Goal: Task Accomplishment & Management: Manage account settings

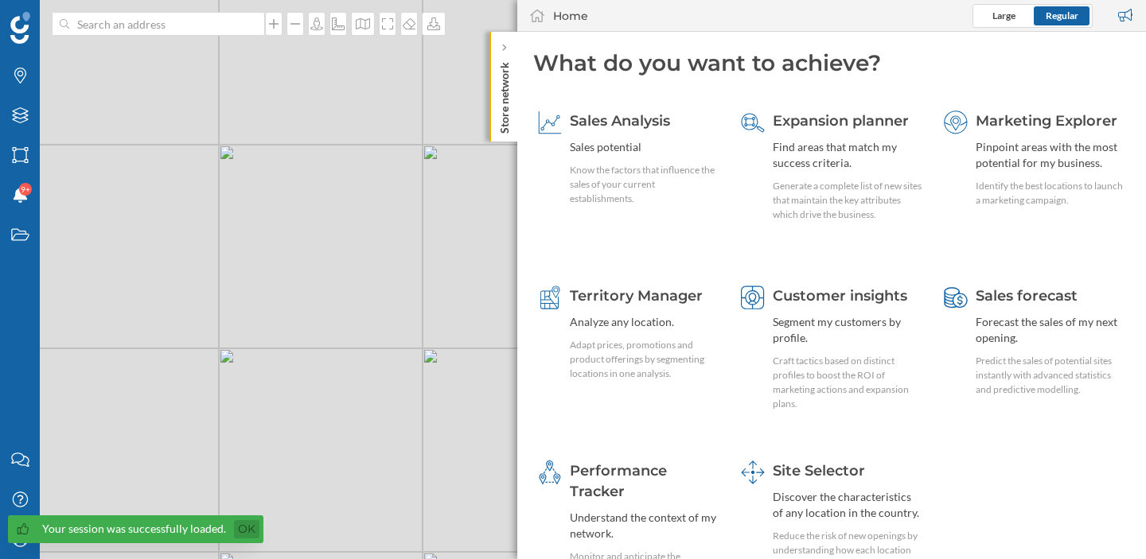
click at [246, 533] on link "Ok" at bounding box center [246, 529] width 25 height 18
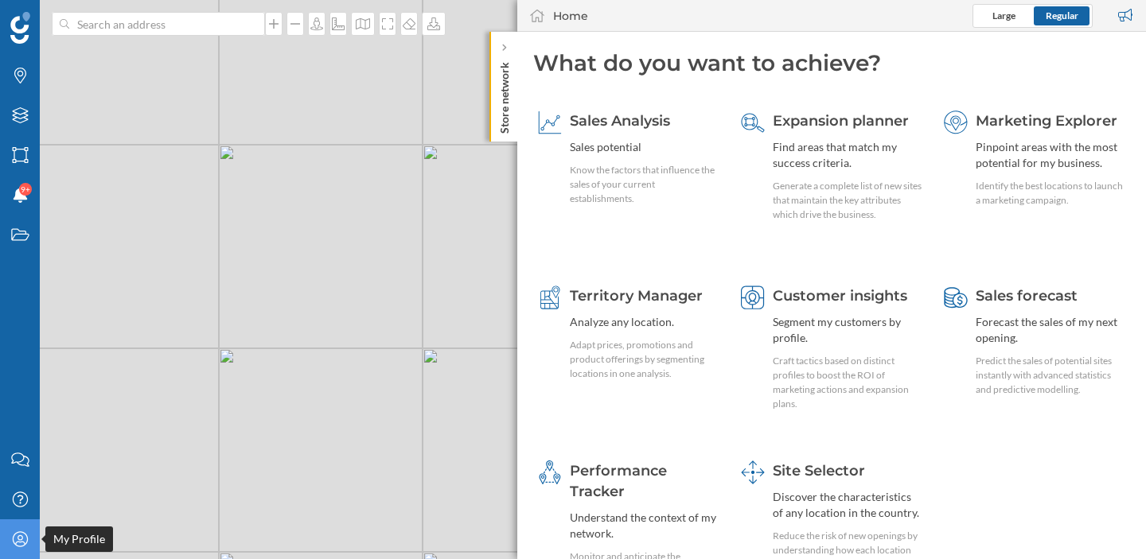
click at [25, 545] on icon "My Profile" at bounding box center [20, 540] width 20 height 16
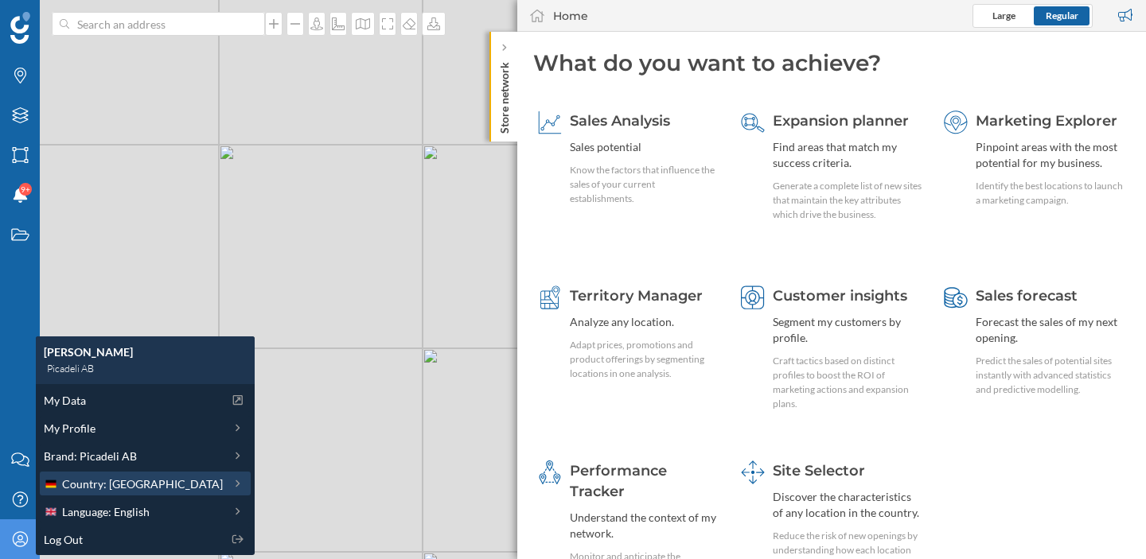
click at [108, 484] on span "Country: [GEOGRAPHIC_DATA]" at bounding box center [142, 484] width 161 height 17
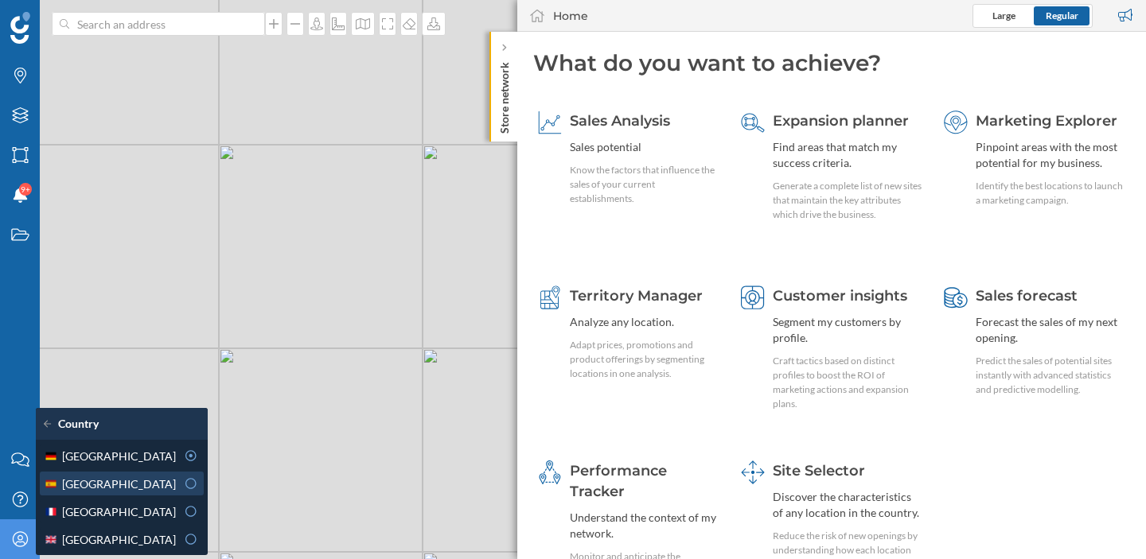
click at [120, 482] on div "[GEOGRAPHIC_DATA]" at bounding box center [110, 484] width 132 height 17
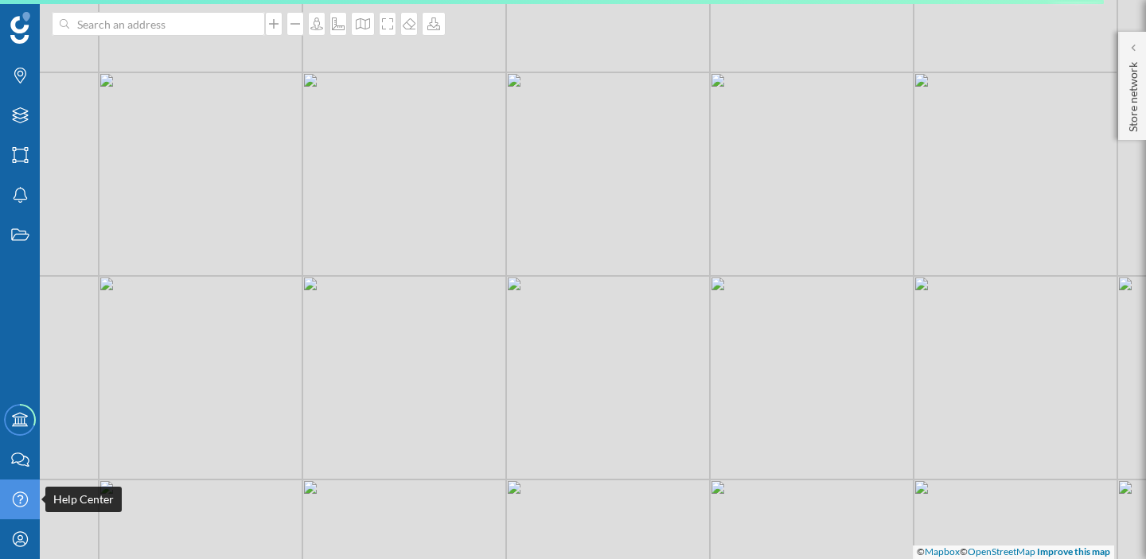
click at [29, 506] on div "Help Center" at bounding box center [20, 500] width 40 height 40
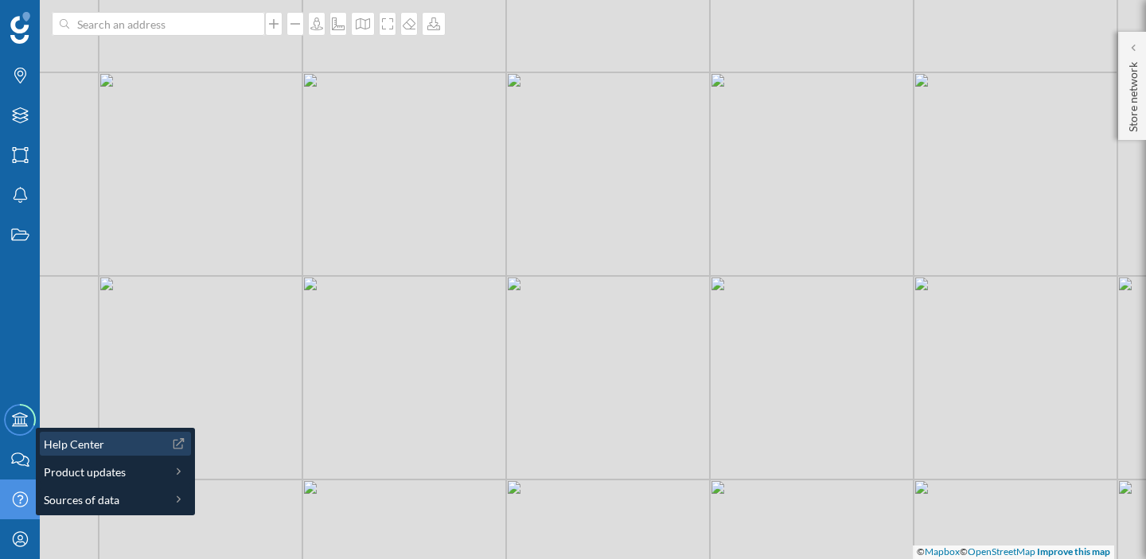
click at [96, 450] on span "Help Center" at bounding box center [74, 444] width 60 height 17
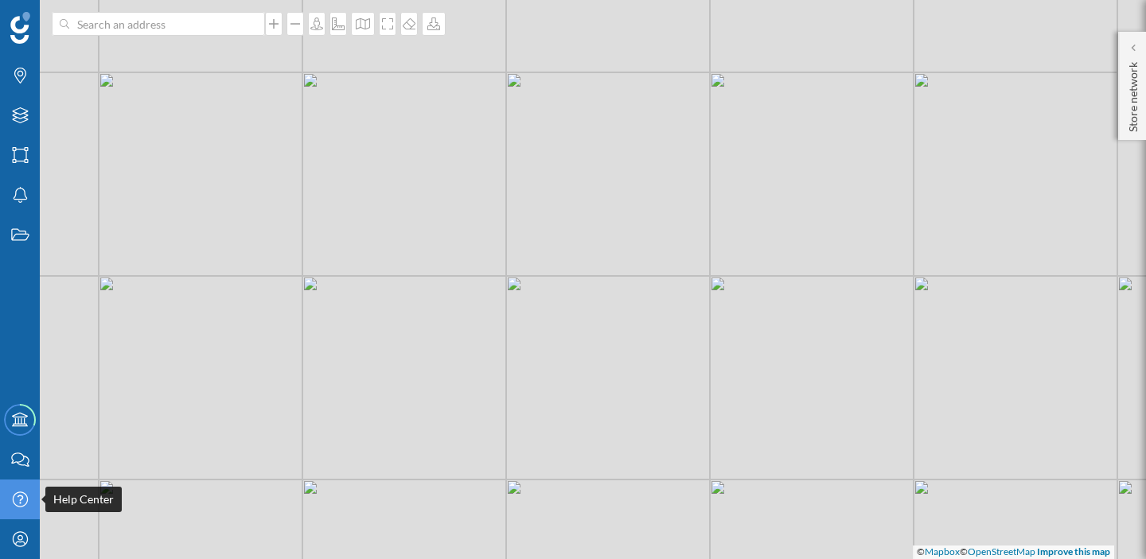
click at [26, 496] on icon "Help Center" at bounding box center [20, 500] width 20 height 16
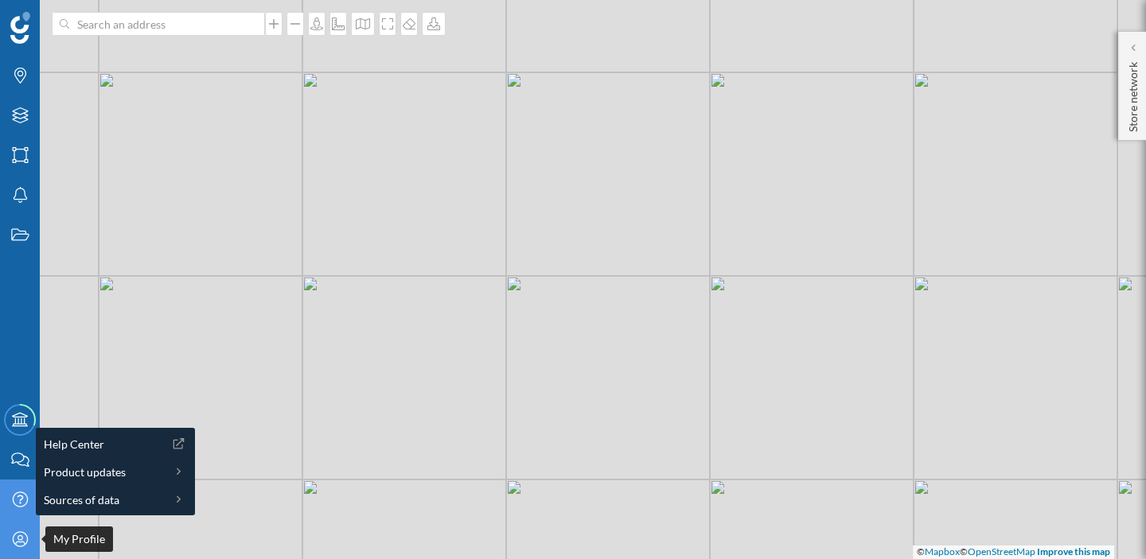
click at [17, 532] on icon at bounding box center [19, 539] width 15 height 15
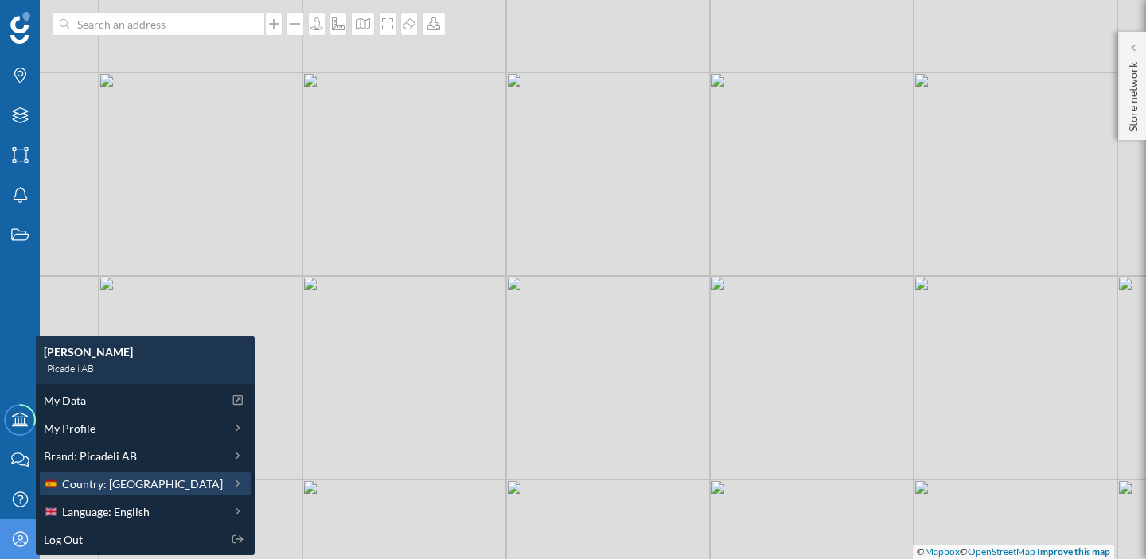
click at [76, 487] on span "Country: [GEOGRAPHIC_DATA]" at bounding box center [142, 484] width 161 height 17
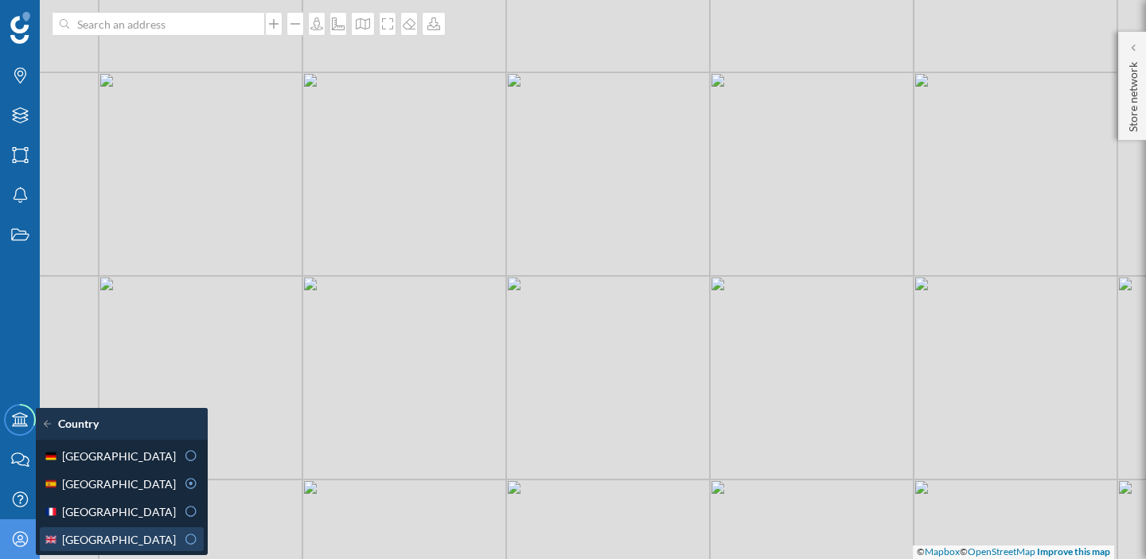
click at [135, 537] on span "[GEOGRAPHIC_DATA]" at bounding box center [119, 540] width 114 height 17
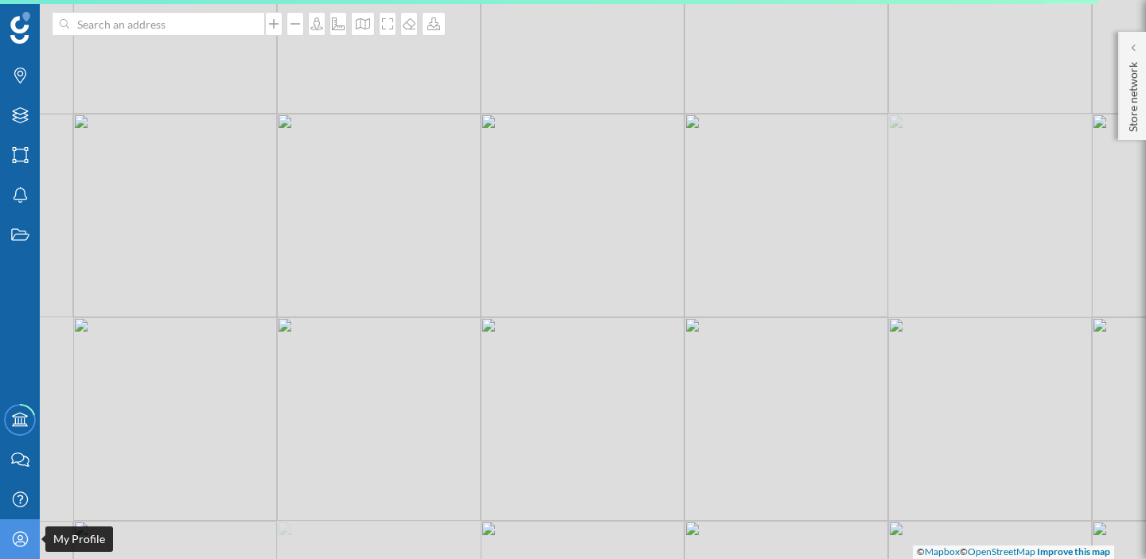
click at [14, 536] on icon "My Profile" at bounding box center [20, 540] width 20 height 16
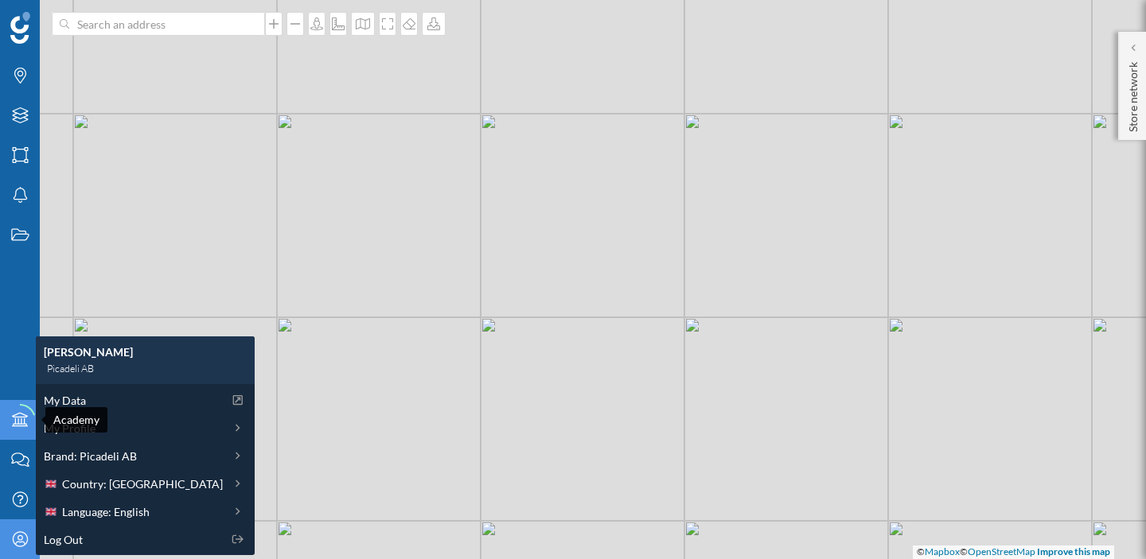
click at [18, 422] on icon at bounding box center [20, 420] width 16 height 14
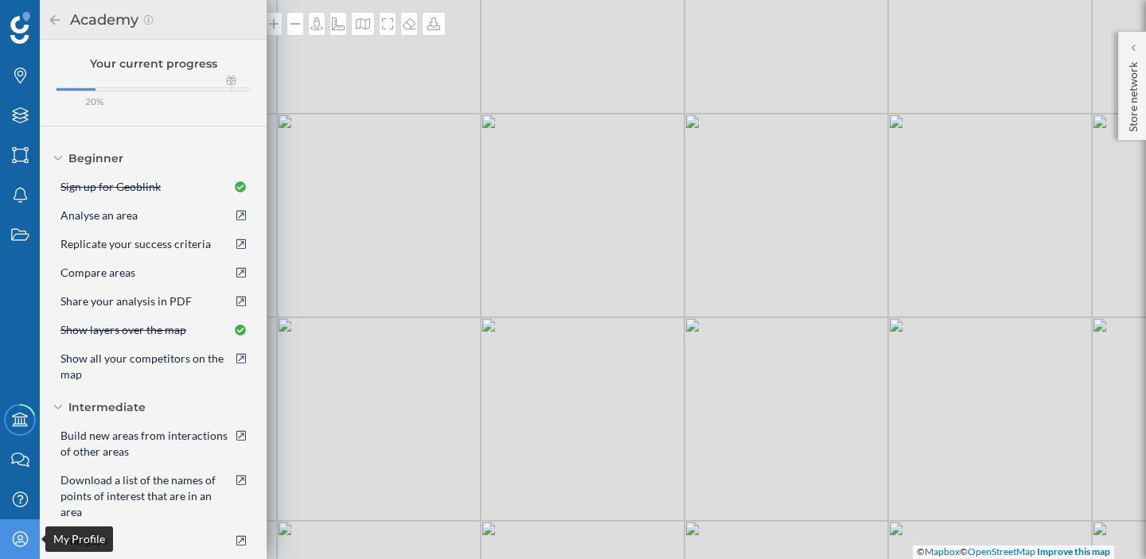
click at [25, 528] on div "My Profile" at bounding box center [20, 540] width 40 height 40
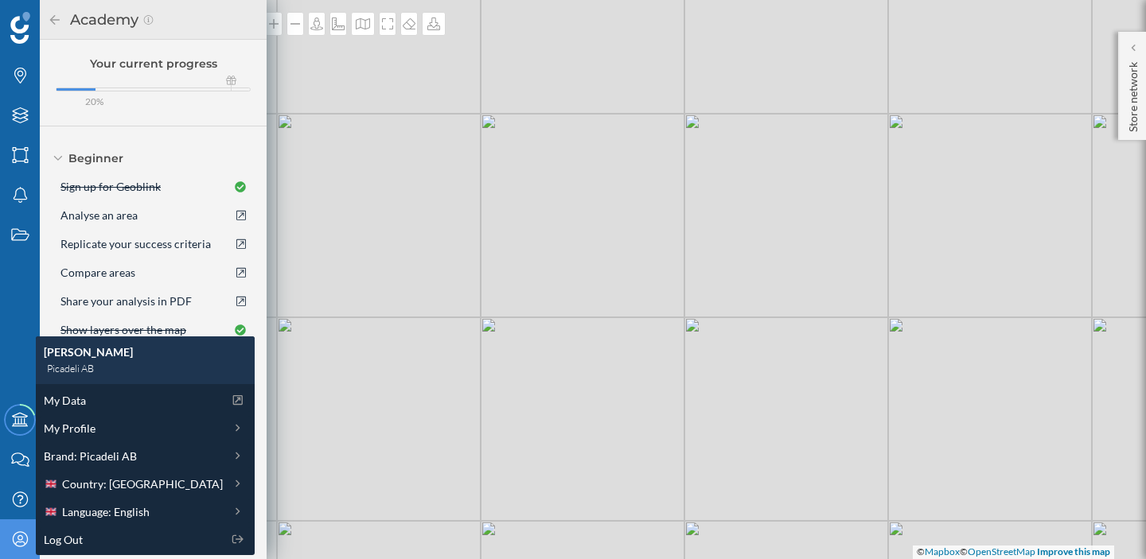
click at [18, 550] on div "My Profile" at bounding box center [20, 540] width 40 height 40
click at [123, 490] on span "Country: [GEOGRAPHIC_DATA]" at bounding box center [142, 484] width 161 height 17
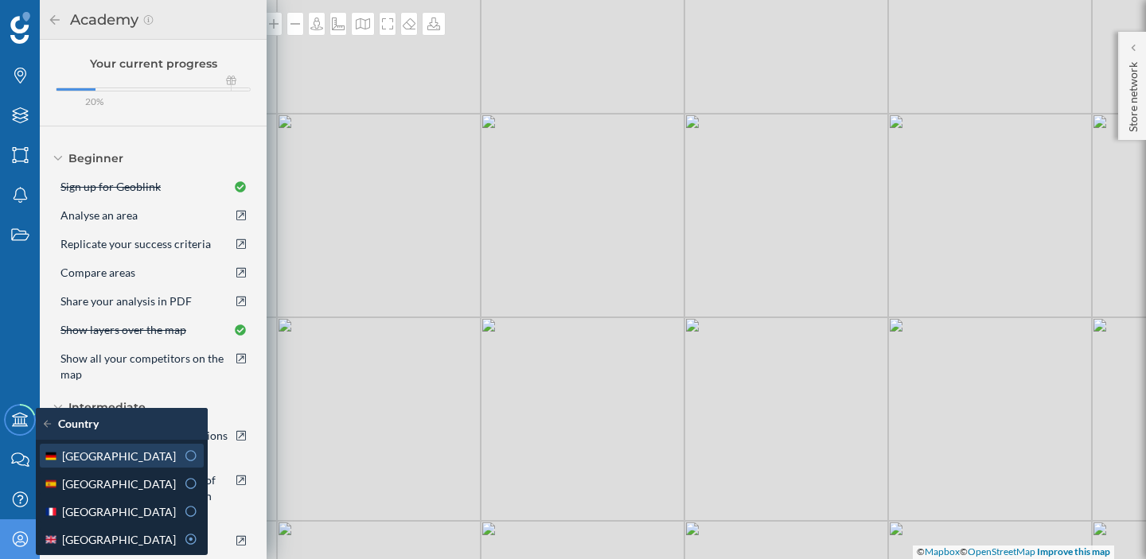
click at [162, 459] on div "[GEOGRAPHIC_DATA]" at bounding box center [110, 456] width 132 height 17
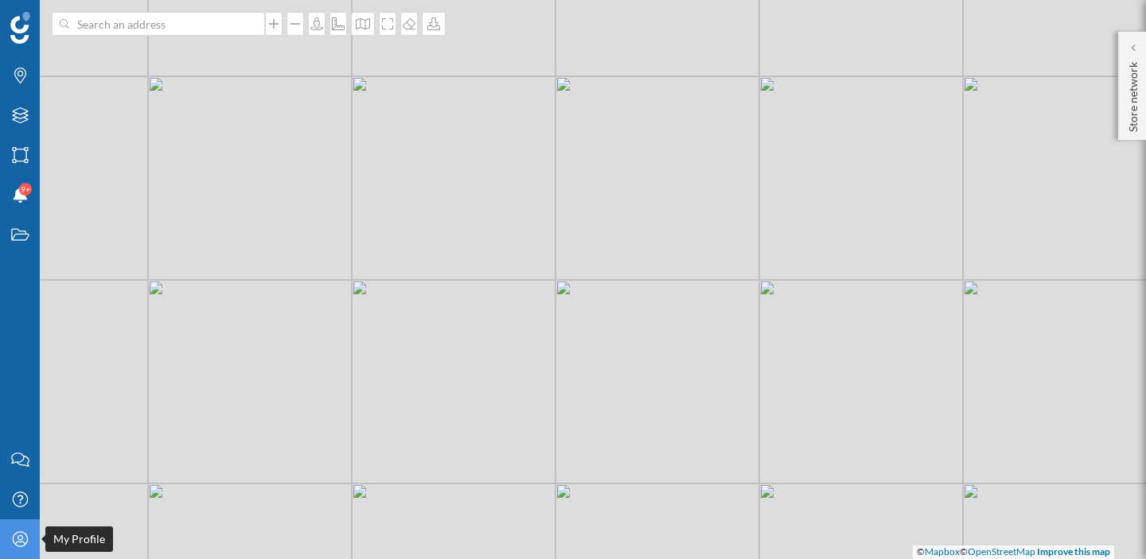
click at [27, 540] on icon "My Profile" at bounding box center [20, 540] width 20 height 16
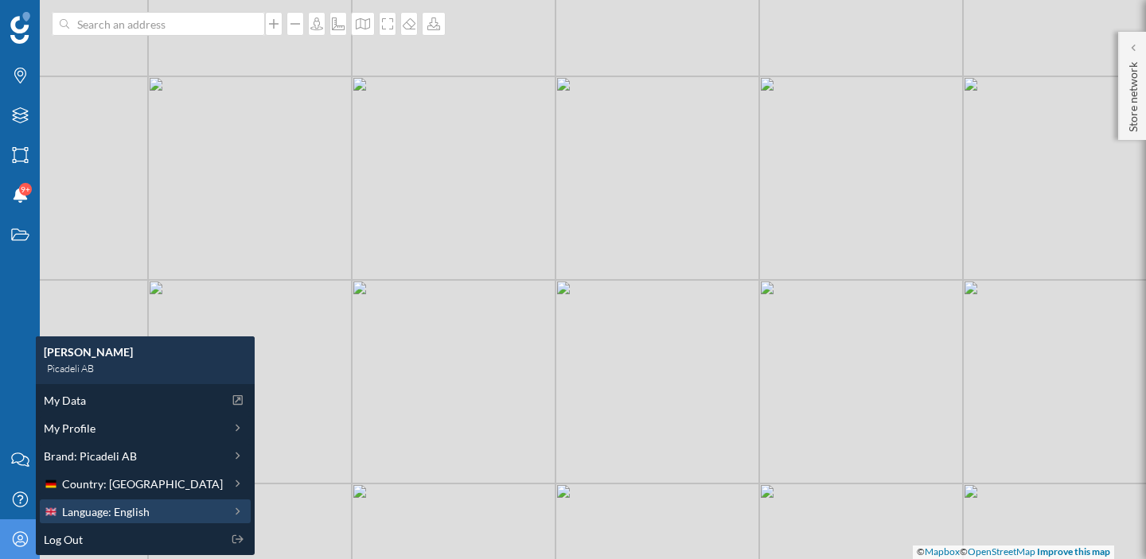
click at [96, 509] on span "Language: English" at bounding box center [106, 512] width 88 height 17
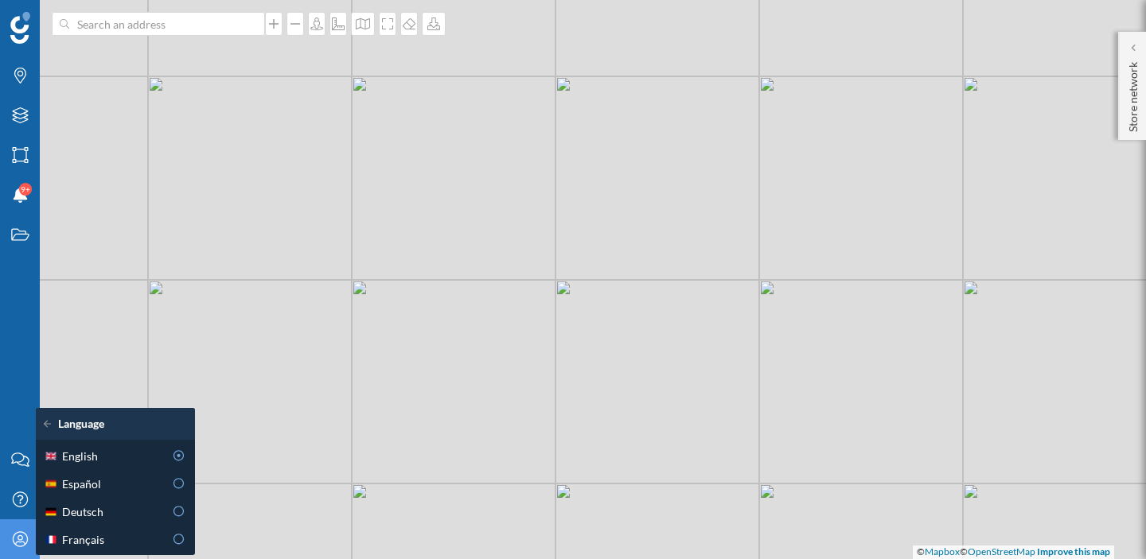
click at [17, 533] on icon "My Profile" at bounding box center [20, 540] width 20 height 16
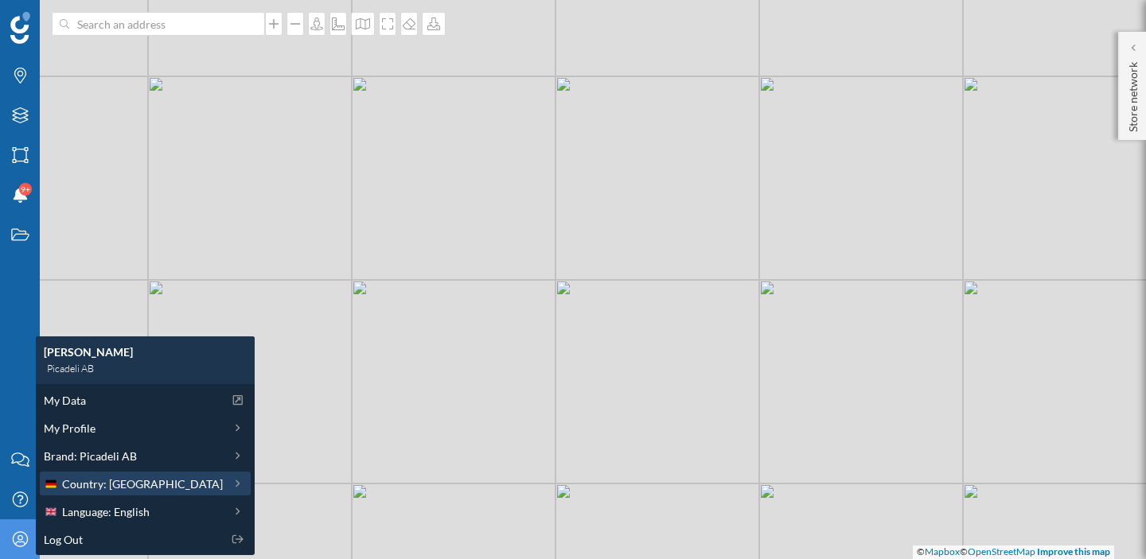
click at [111, 491] on span "Country: [GEOGRAPHIC_DATA]" at bounding box center [142, 484] width 161 height 17
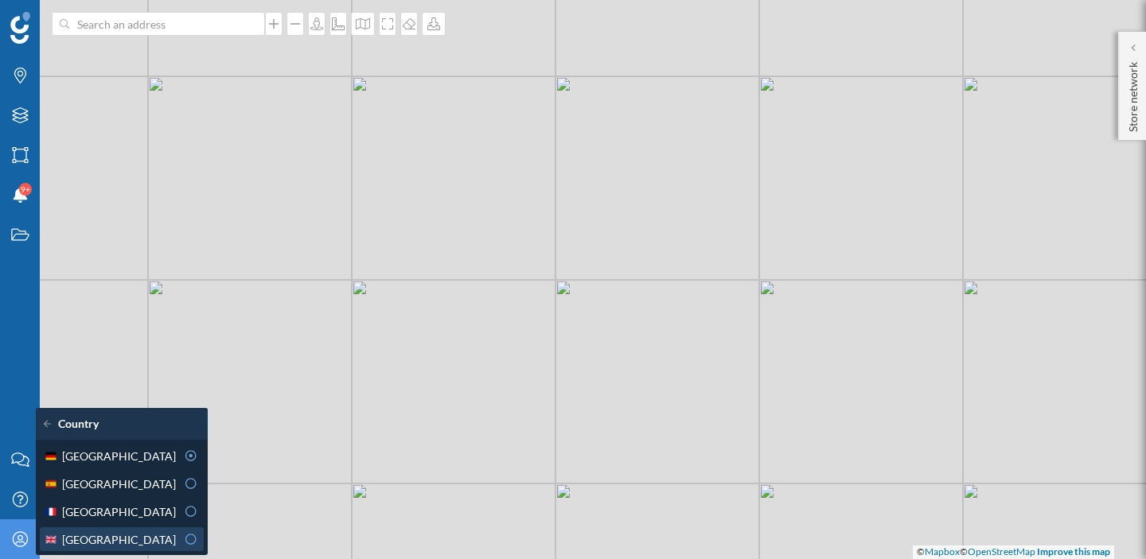
click at [97, 537] on span "[GEOGRAPHIC_DATA]" at bounding box center [119, 540] width 114 height 17
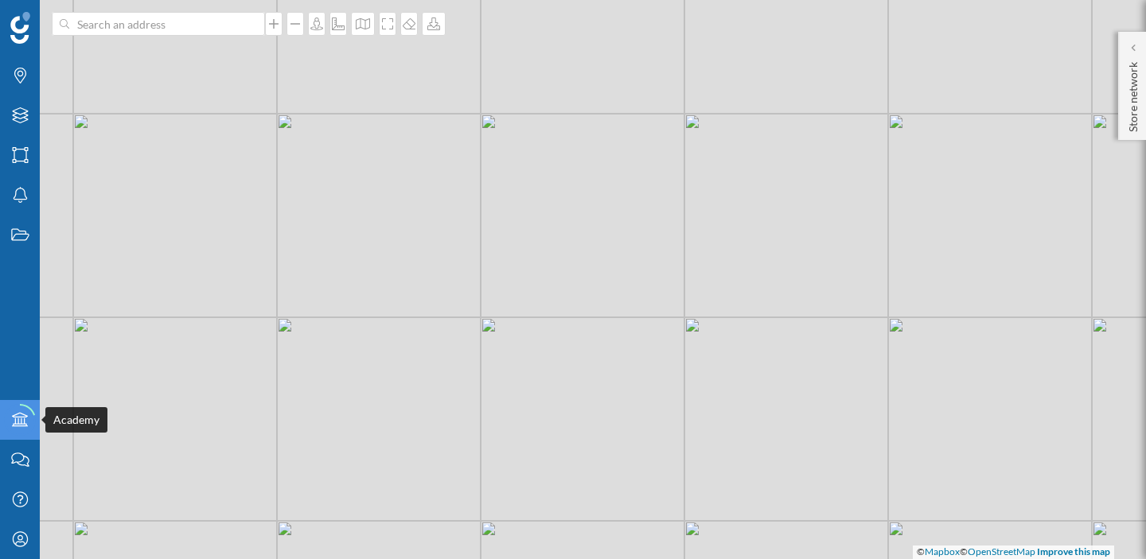
click at [18, 421] on icon "Academy" at bounding box center [20, 420] width 20 height 16
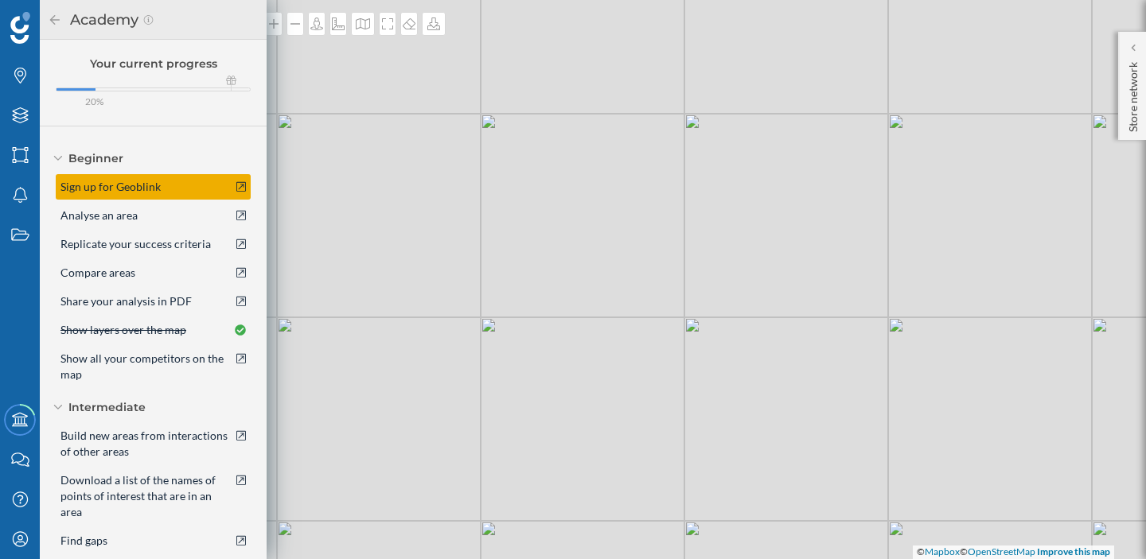
click at [103, 191] on span "Sign up for Geoblink" at bounding box center [110, 187] width 100 height 16
click at [240, 185] on icon at bounding box center [241, 186] width 10 height 11
click at [201, 193] on div "Sign up for Geoblink" at bounding box center [153, 186] width 195 height 25
click at [142, 192] on span "Sign up for Geoblink" at bounding box center [110, 187] width 100 height 16
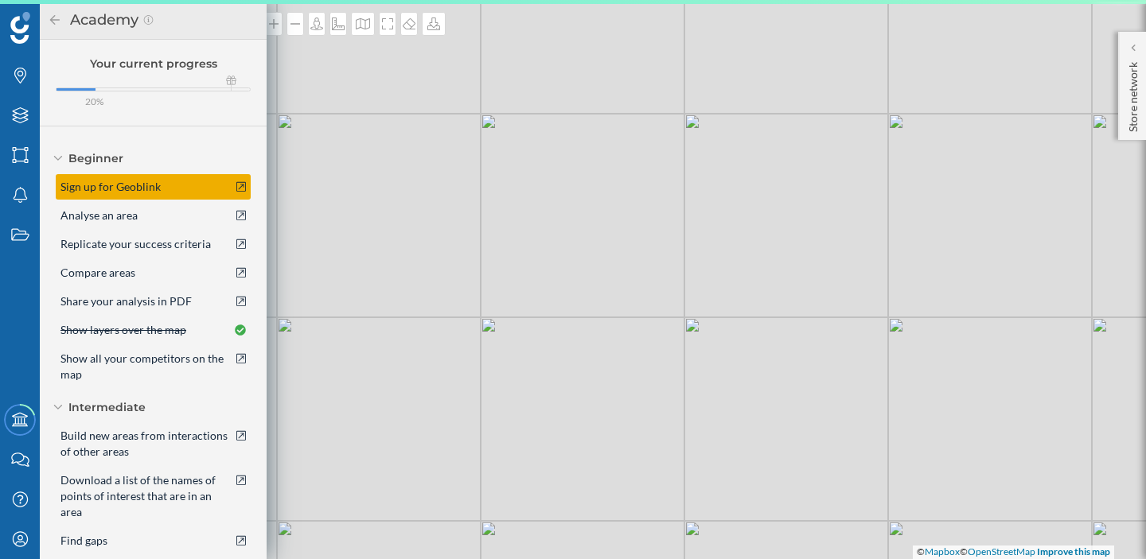
click at [142, 192] on span "Sign up for Geoblink" at bounding box center [110, 187] width 100 height 16
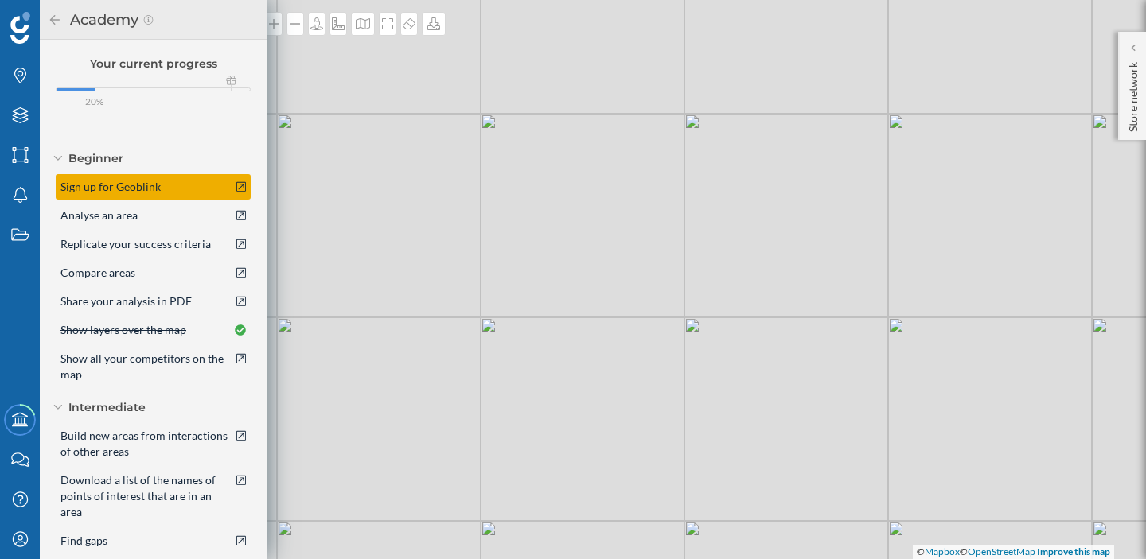
click at [112, 187] on span "Sign up for Geoblink" at bounding box center [110, 187] width 100 height 16
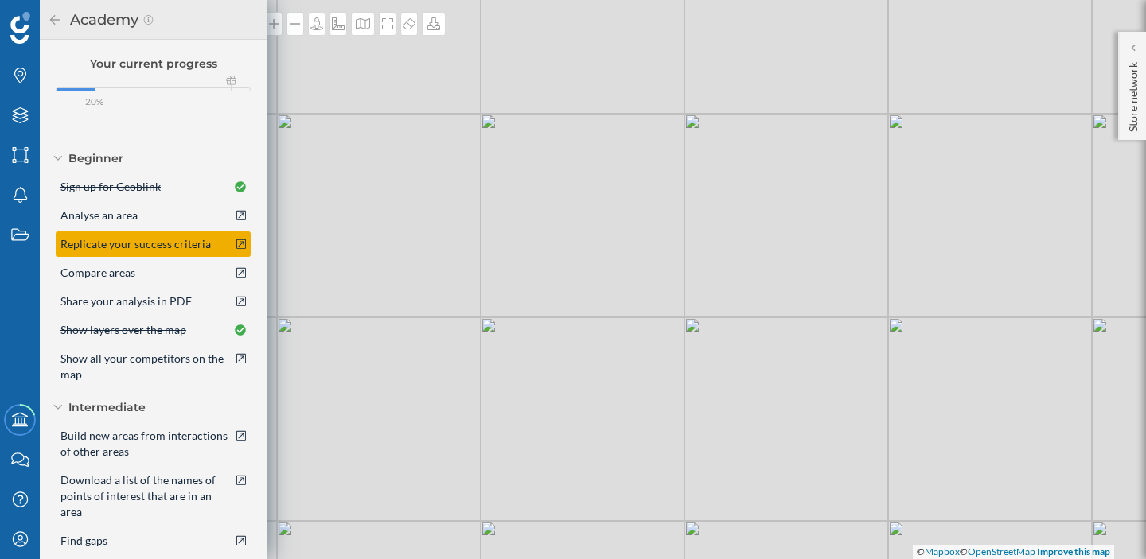
click at [134, 249] on span "Replicate your success criteria" at bounding box center [135, 244] width 150 height 16
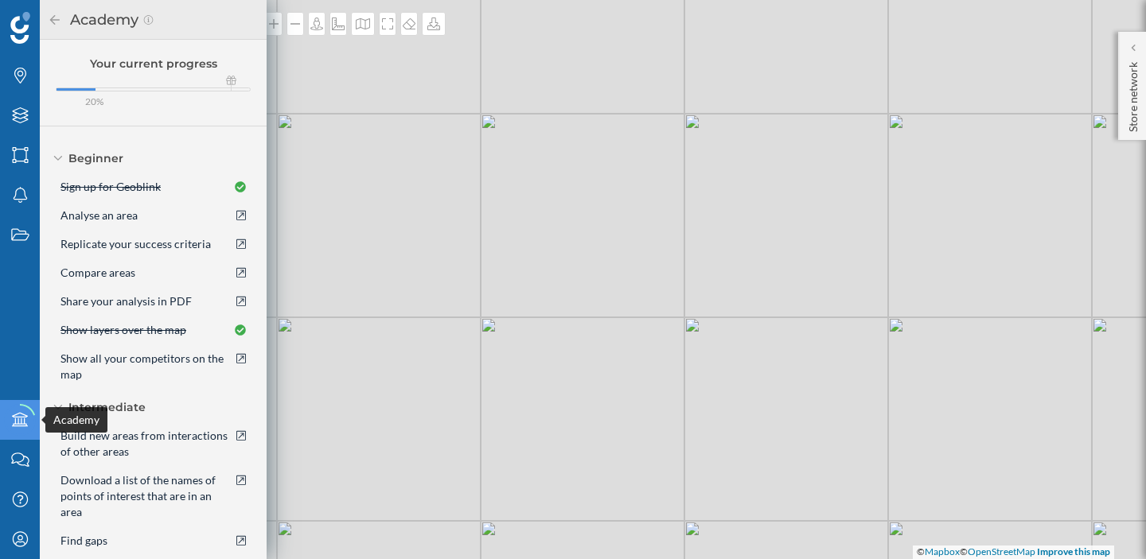
click at [22, 431] on circle at bounding box center [19, 420] width 35 height 35
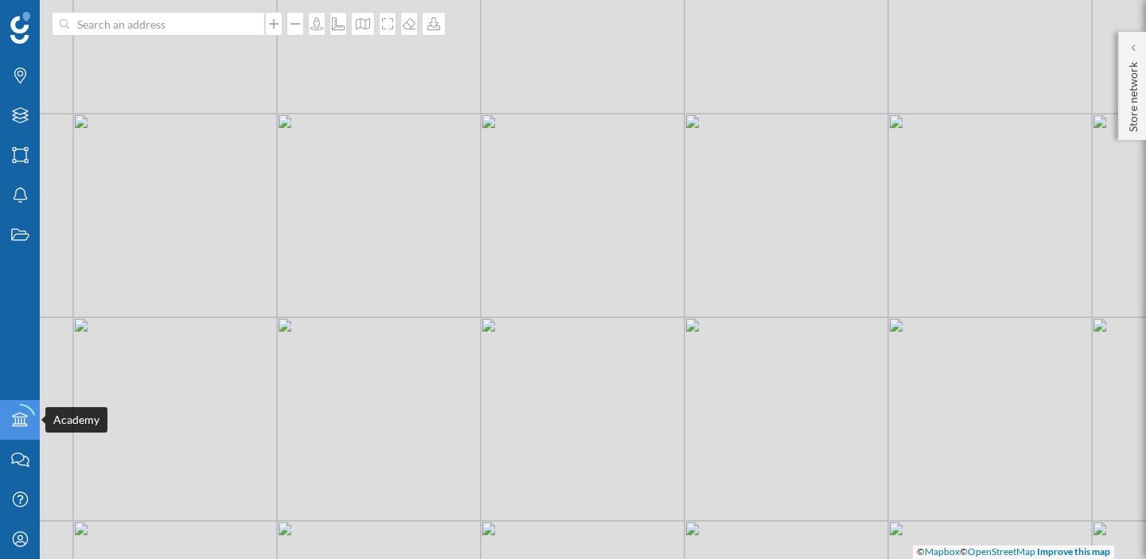
click at [22, 431] on circle at bounding box center [20, 420] width 40 height 40
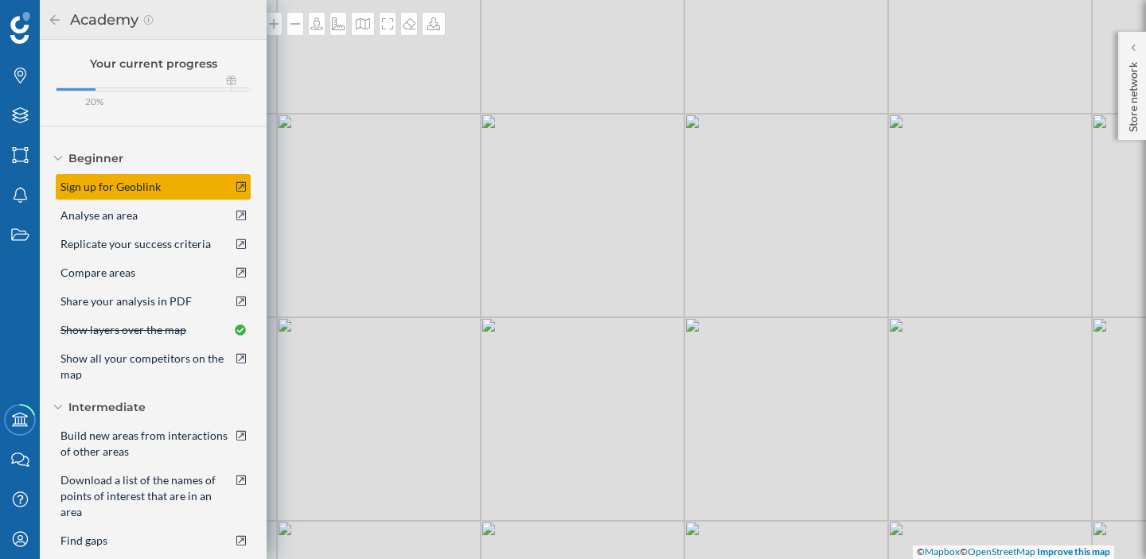
click at [110, 187] on span "Sign up for Geoblink" at bounding box center [110, 187] width 100 height 16
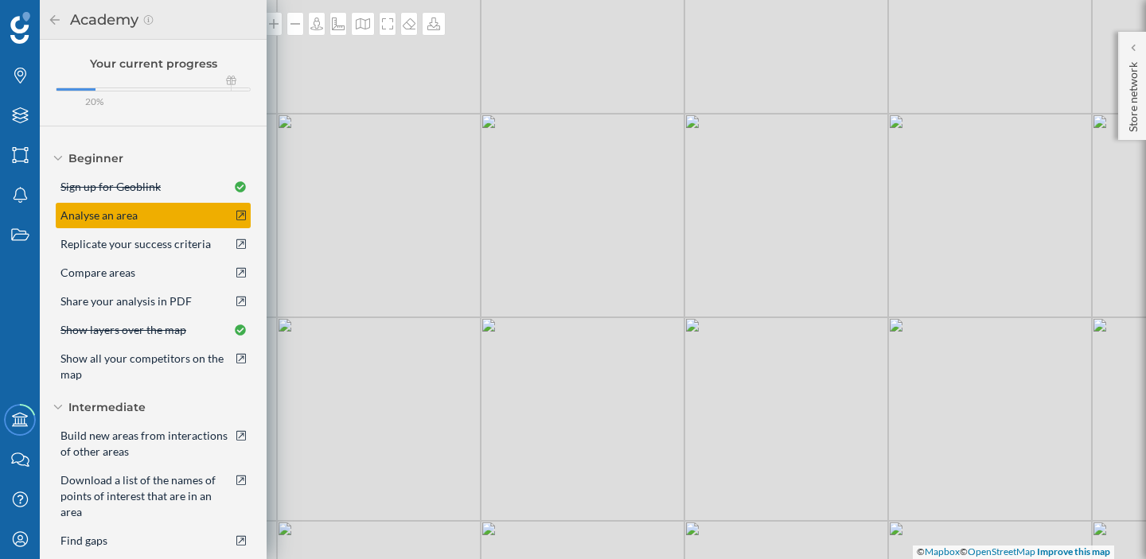
click at [104, 216] on span "Analyse an area" at bounding box center [98, 216] width 77 height 16
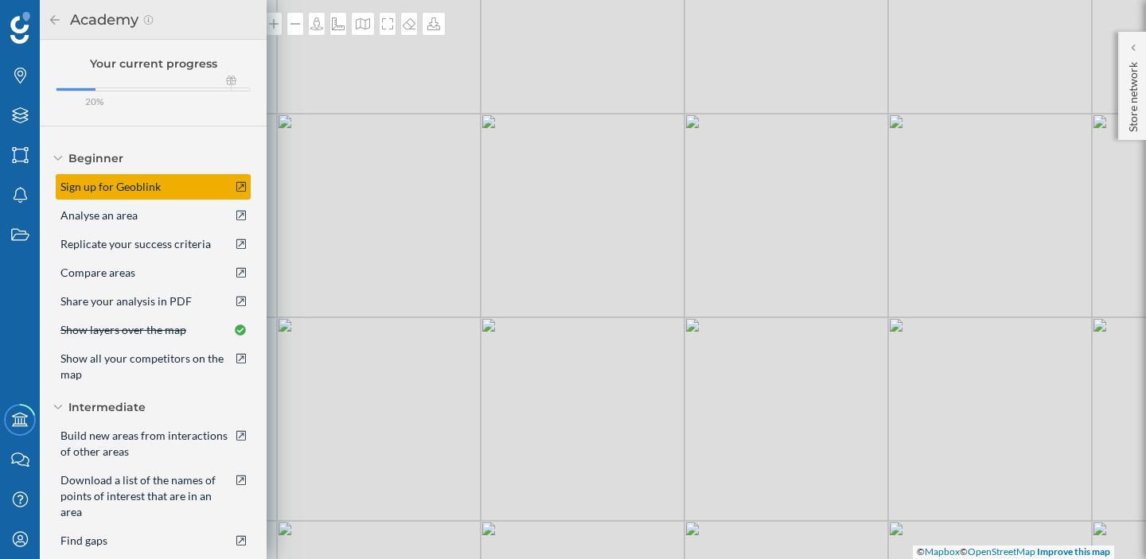
click at [141, 187] on span "Sign up for Geoblink" at bounding box center [110, 187] width 100 height 16
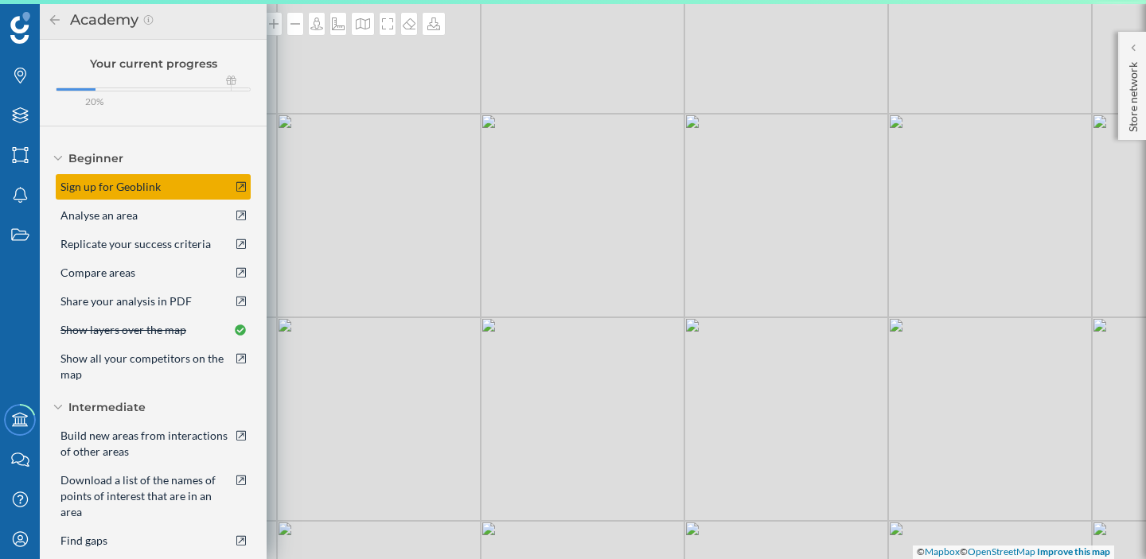
click at [141, 187] on span "Sign up for Geoblink" at bounding box center [110, 187] width 100 height 16
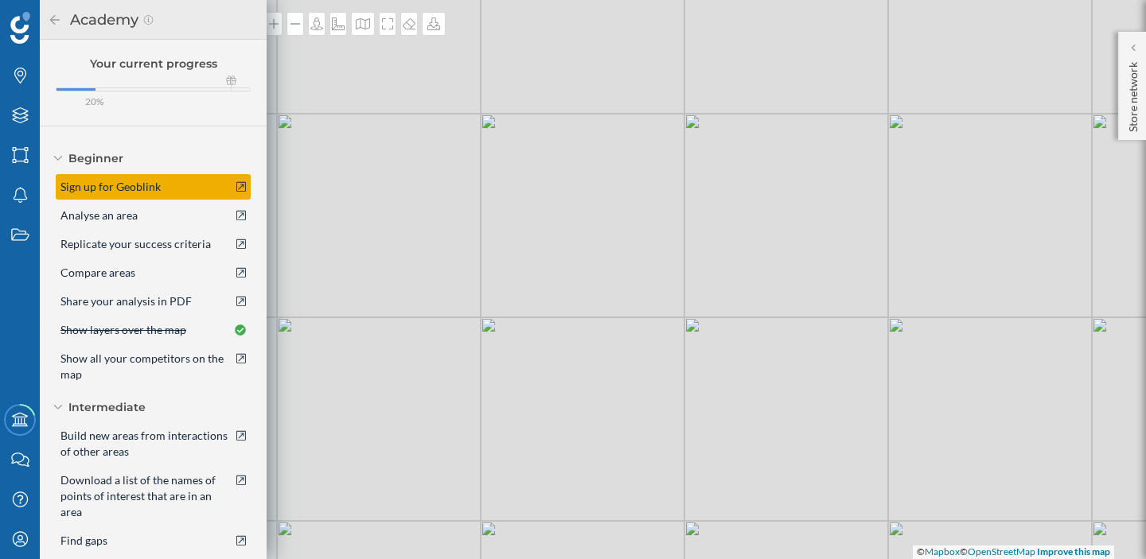
click at [237, 185] on icon at bounding box center [241, 187] width 10 height 10
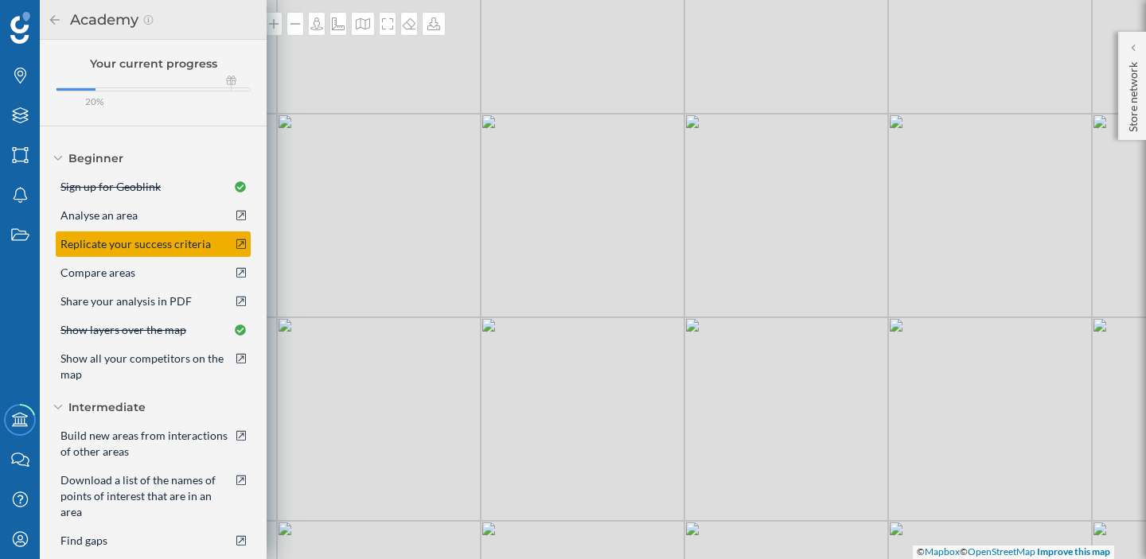
click at [236, 244] on icon at bounding box center [241, 244] width 10 height 11
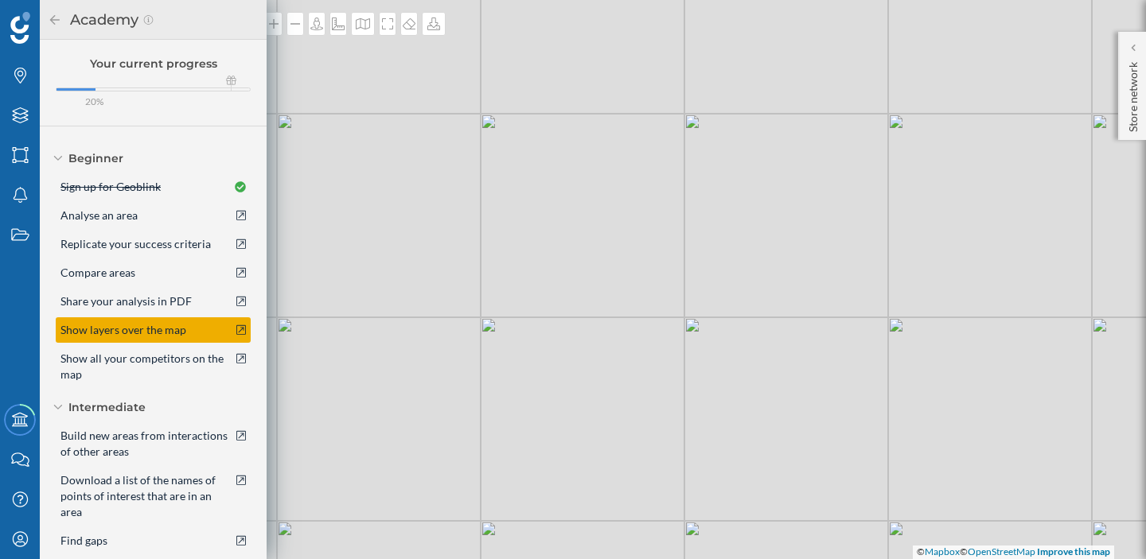
click at [236, 332] on icon at bounding box center [241, 330] width 10 height 11
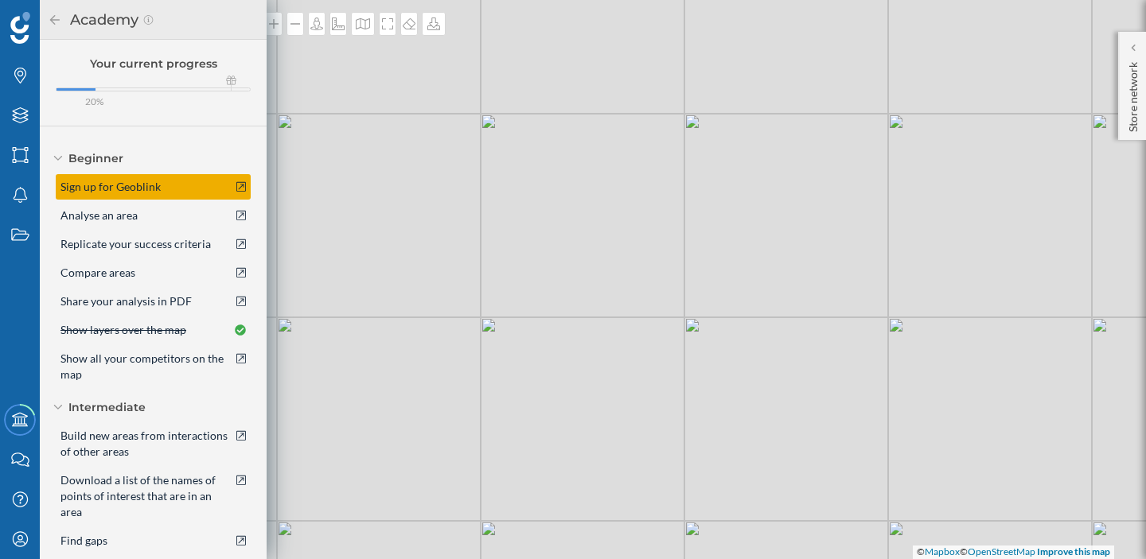
click at [238, 190] on icon at bounding box center [241, 186] width 10 height 11
click at [197, 182] on div "Sign up for Geoblink" at bounding box center [153, 186] width 195 height 25
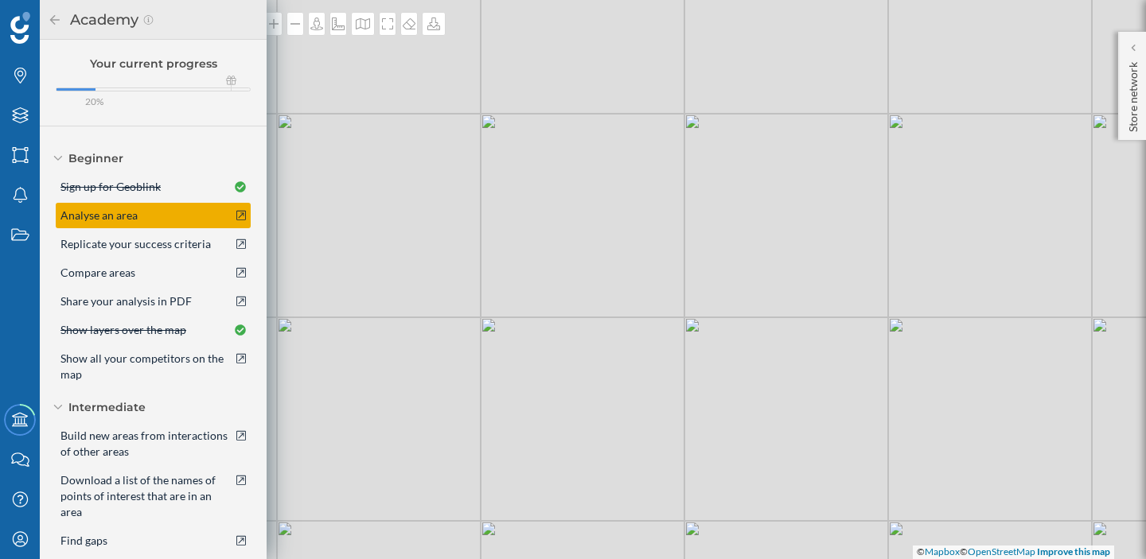
click at [185, 215] on div "Analyse an area" at bounding box center [153, 215] width 195 height 25
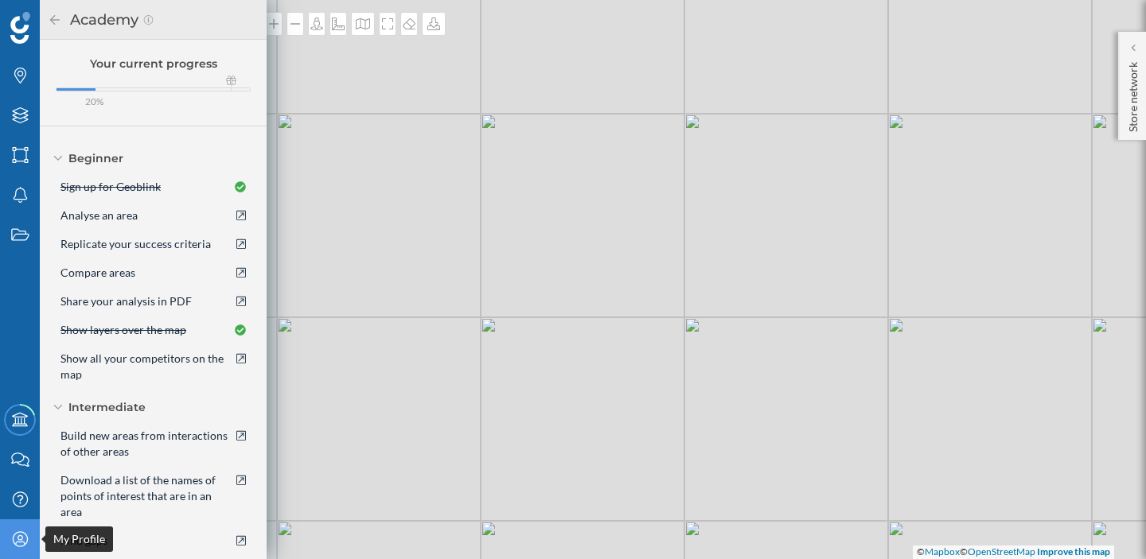
click at [19, 527] on div "My Profile" at bounding box center [20, 540] width 40 height 40
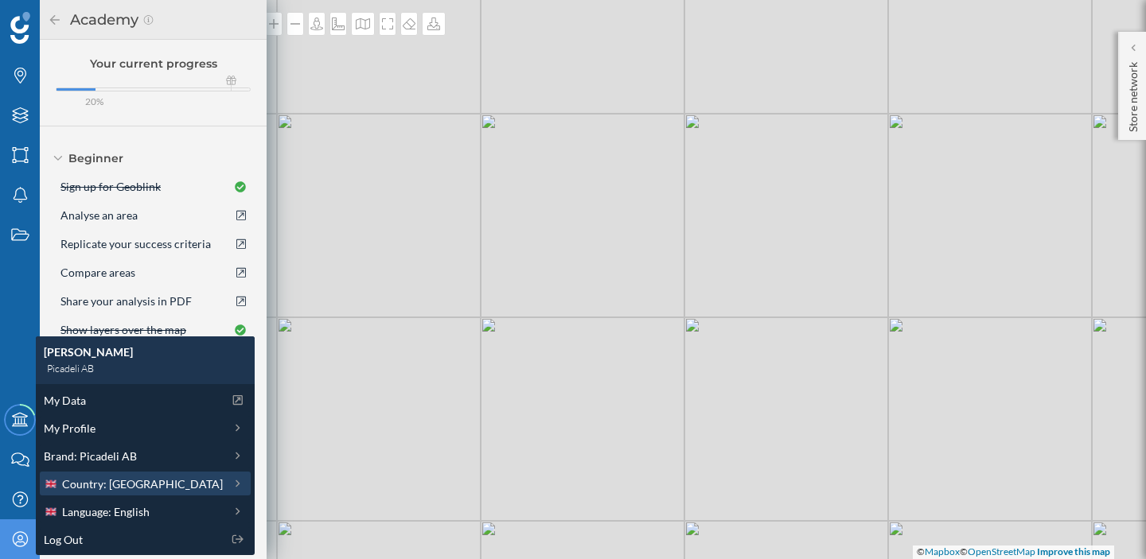
click at [99, 484] on span "Country: [GEOGRAPHIC_DATA]" at bounding box center [142, 484] width 161 height 17
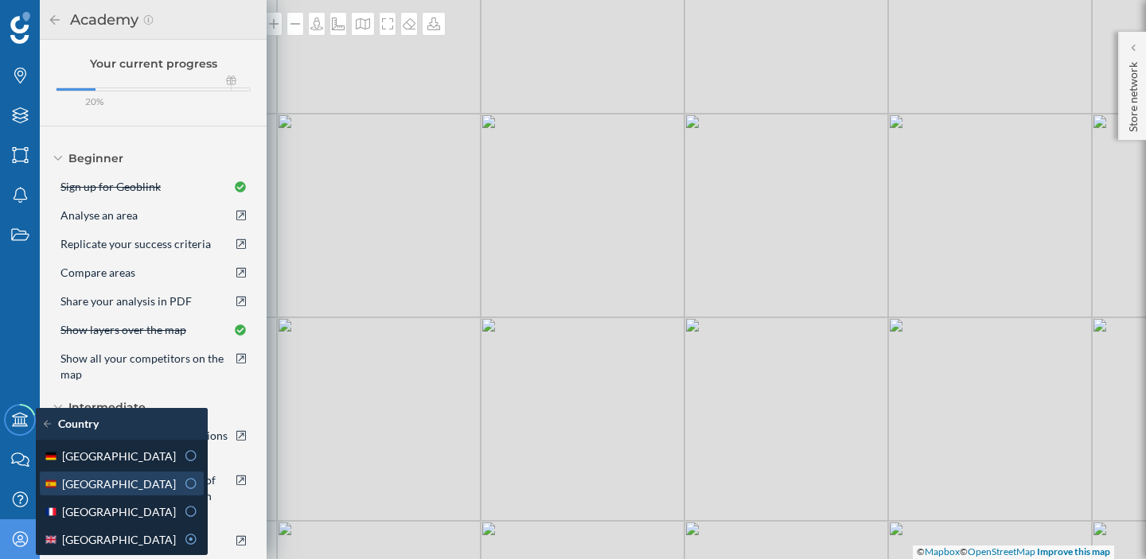
click at [105, 485] on div "[GEOGRAPHIC_DATA]" at bounding box center [110, 484] width 132 height 17
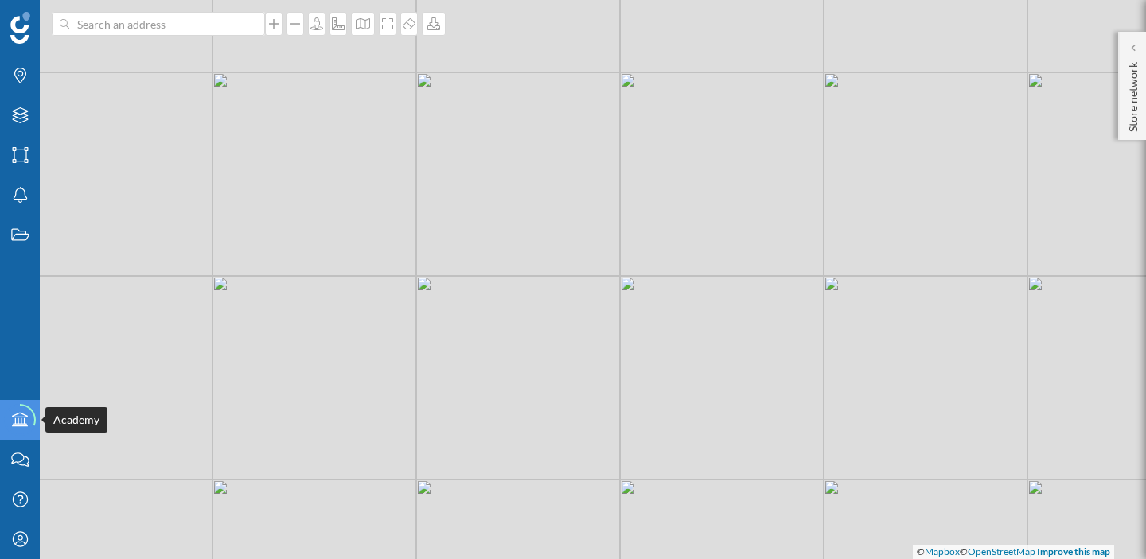
click at [19, 409] on circle at bounding box center [19, 419] width 37 height 37
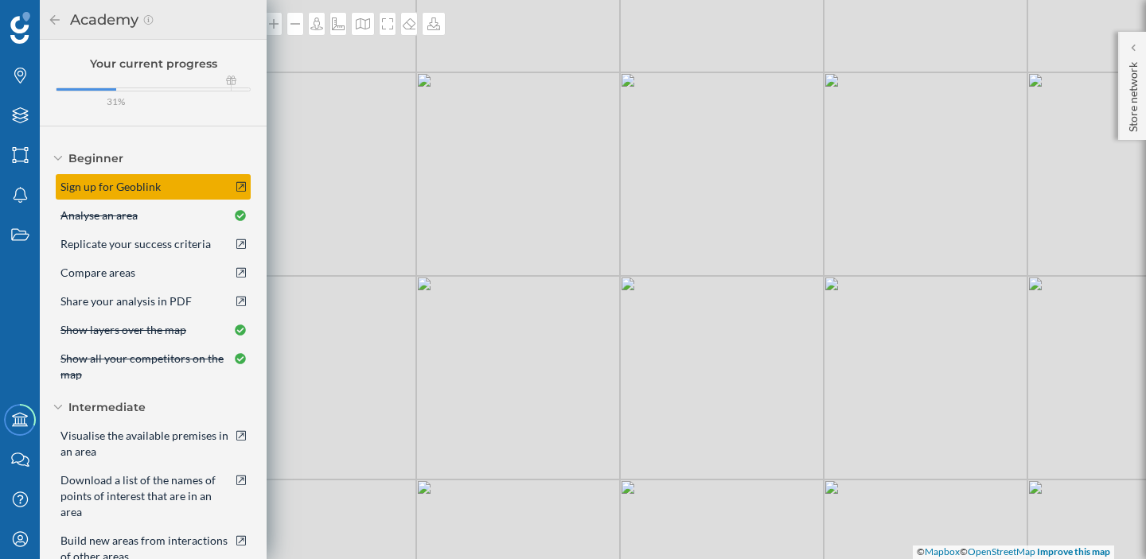
click at [107, 197] on div "Sign up for Geoblink" at bounding box center [153, 186] width 195 height 25
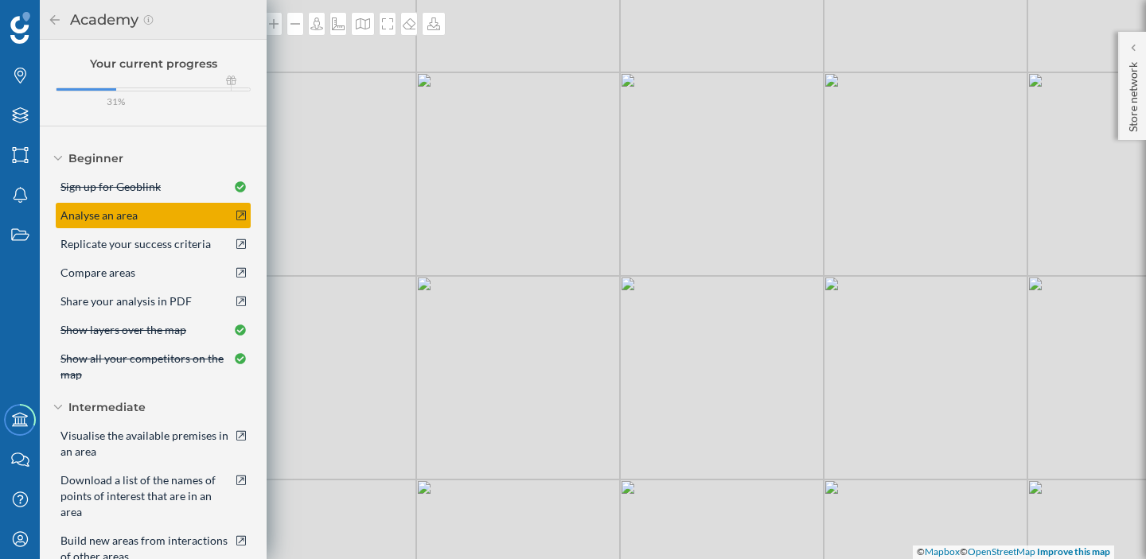
click at [105, 219] on span "Analyse an area" at bounding box center [98, 216] width 77 height 16
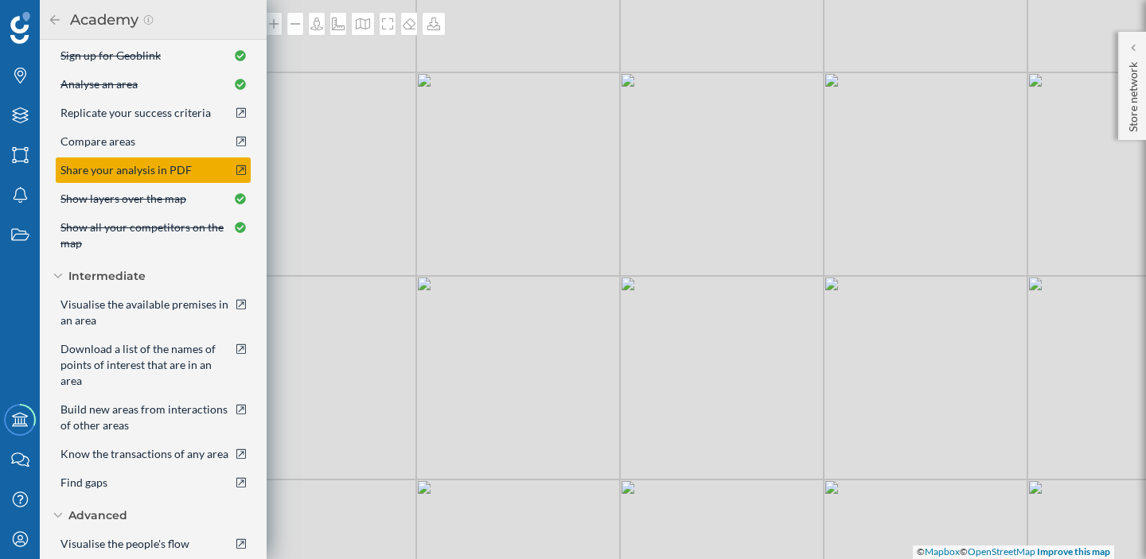
scroll to position [165, 0]
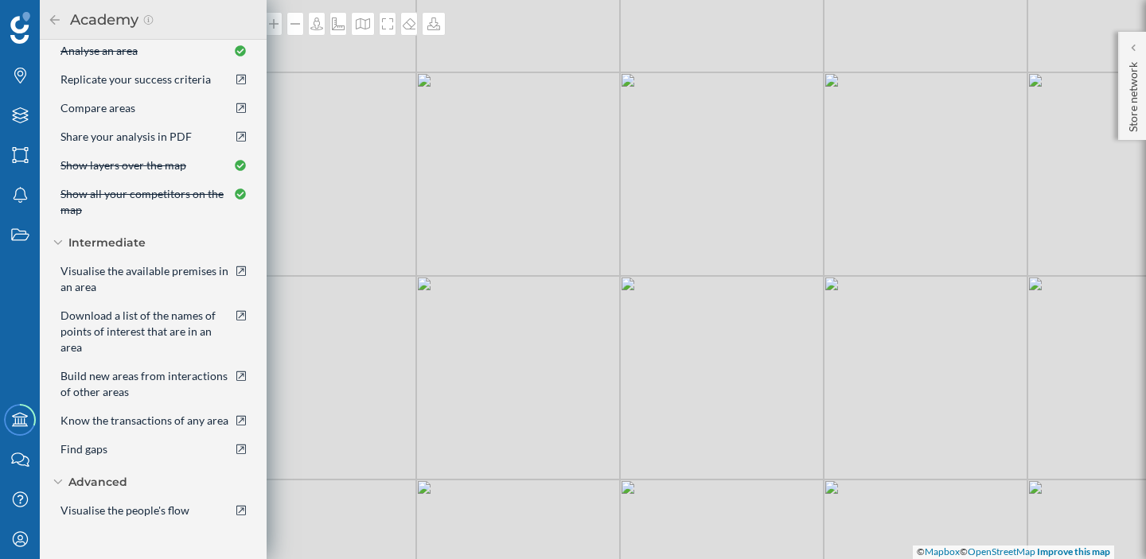
click at [48, 20] on icon at bounding box center [55, 19] width 14 height 11
